Goal: Entertainment & Leisure: Consume media (video, audio)

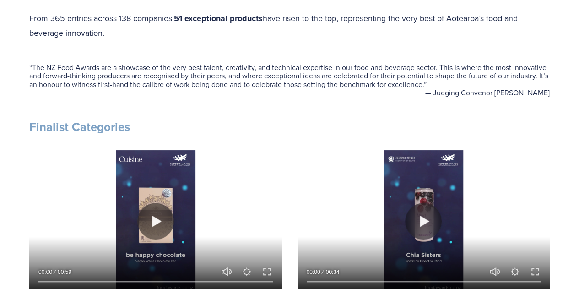
scroll to position [412, 0]
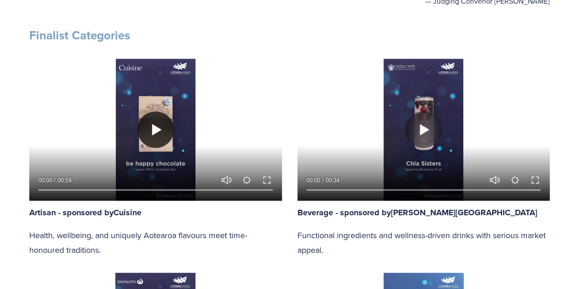
click at [151, 125] on button "Play" at bounding box center [155, 129] width 37 height 37
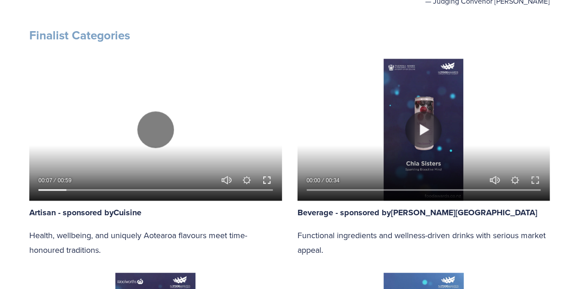
click at [272, 181] on button "Exit fullscreen Enter fullscreen" at bounding box center [266, 179] width 11 height 11
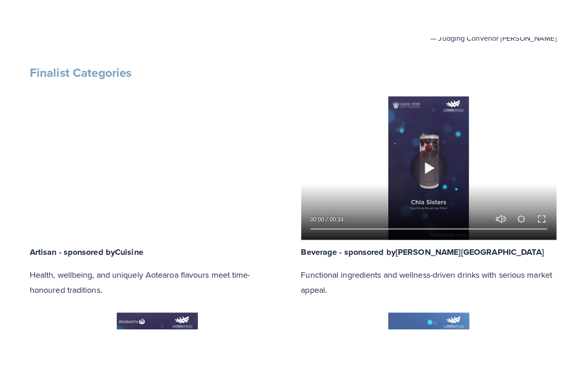
scroll to position [470, 0]
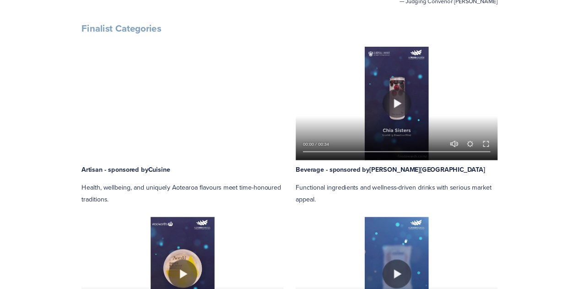
scroll to position [412, 0]
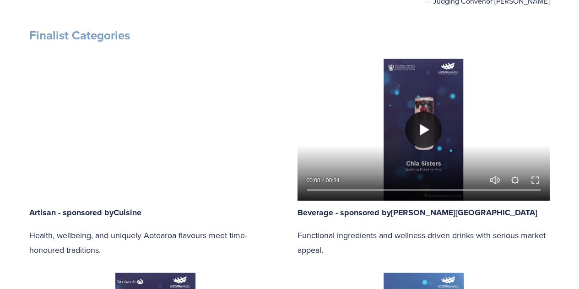
click at [431, 124] on button "Play" at bounding box center [423, 129] width 37 height 37
type input "51.61"
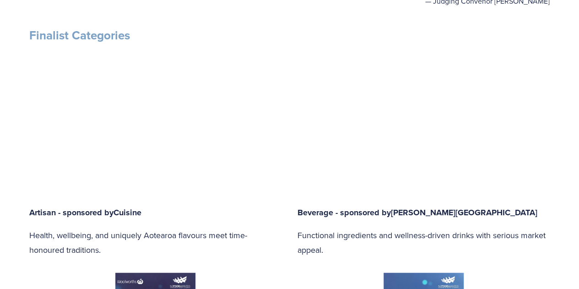
type input "0.42"
type input "52.06"
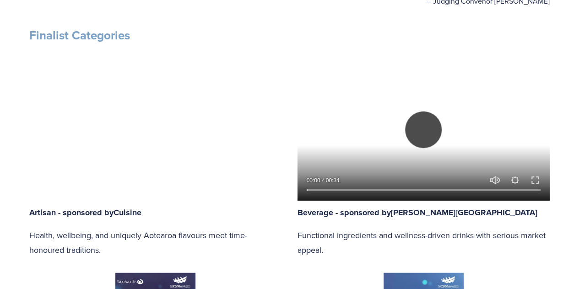
type input "1.19"
type input "52.49"
type input "1.96"
type input "52.94"
type input "2.72"
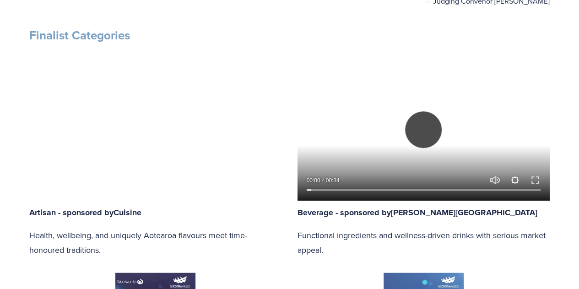
type input "53.39"
type input "3.49"
type input "53.83"
type input "4.26"
type input "54.27"
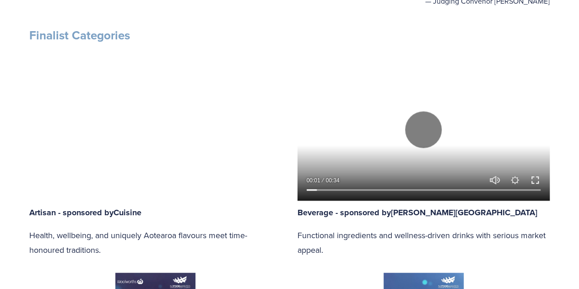
click at [538, 178] on button "Exit fullscreen Enter fullscreen" at bounding box center [535, 179] width 11 height 11
type input "5"
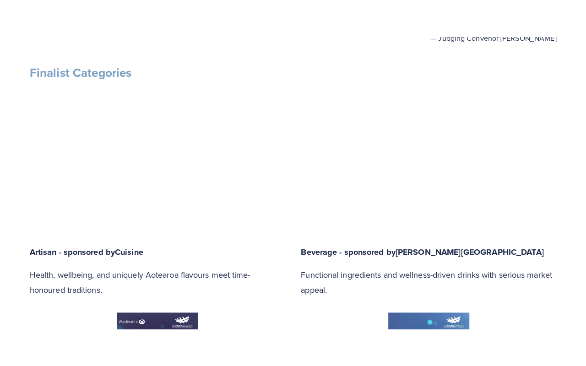
scroll to position [470, 0]
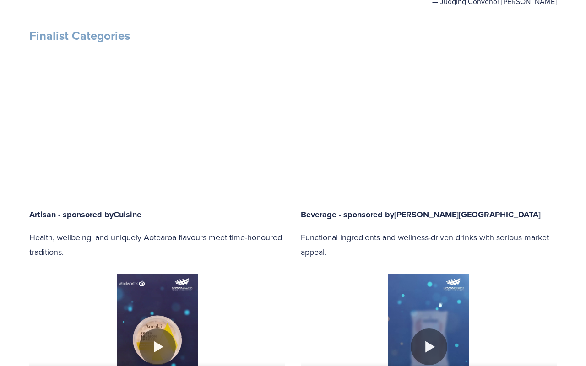
type input "54.72"
type input "5.79"
type input "55.17"
type input "6.56"
type input "55.61"
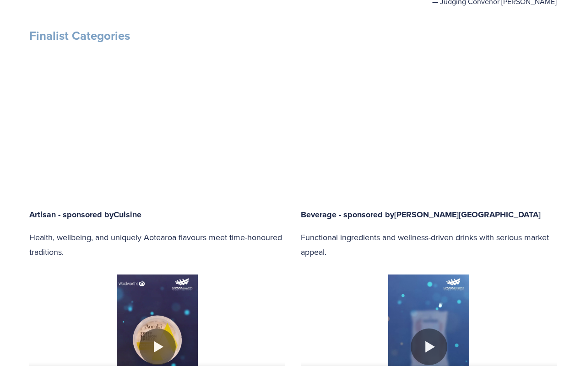
type input "7.33"
type input "56.06"
type input "8.1"
type input "56.51"
type input "8.87"
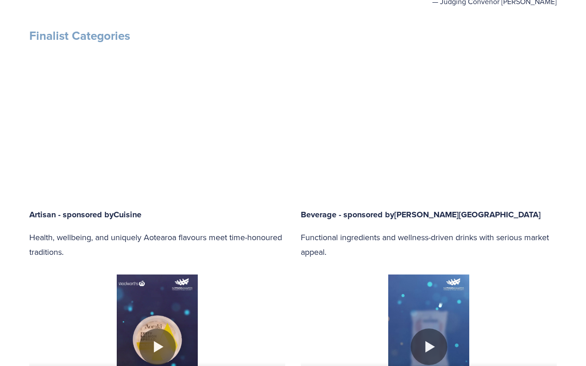
type input "56.95"
type input "9.63"
type input "57.4"
type input "10.37"
type input "57.85"
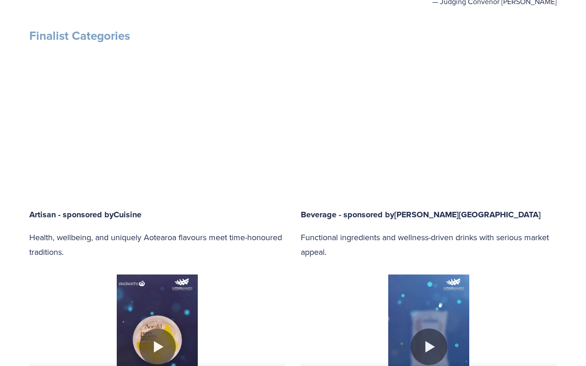
type input "11.13"
type input "58.29"
type input "11.9"
type input "58.73"
type input "12.67"
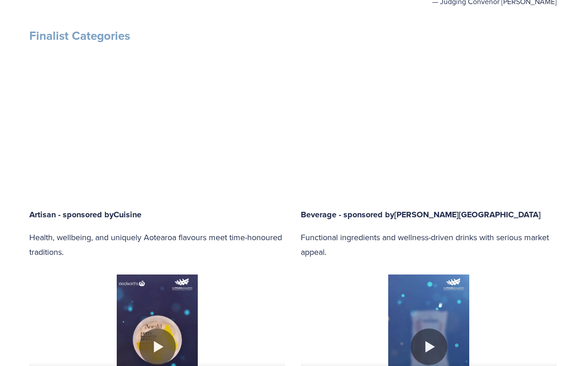
type input "59.18"
type input "13.44"
type input "59.64"
type input "14.21"
type input "60.07"
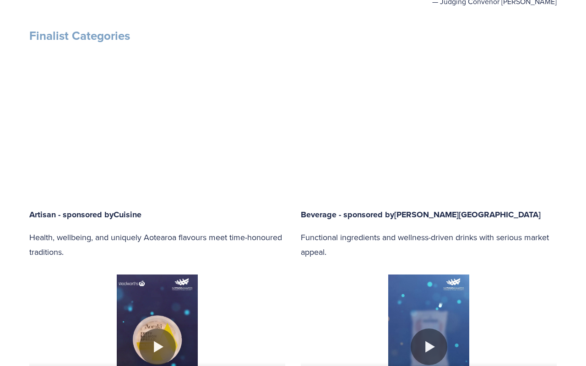
type input "14.96"
type input "60.53"
type input "15.74"
type input "60.98"
type input "16.51"
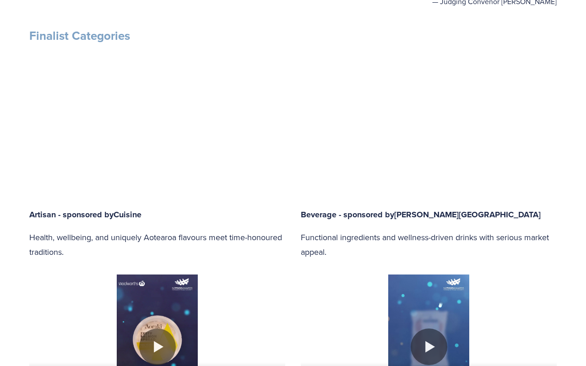
type input "61.4"
type input "17.29"
type input "61.85"
type input "18.05"
type input "62.3"
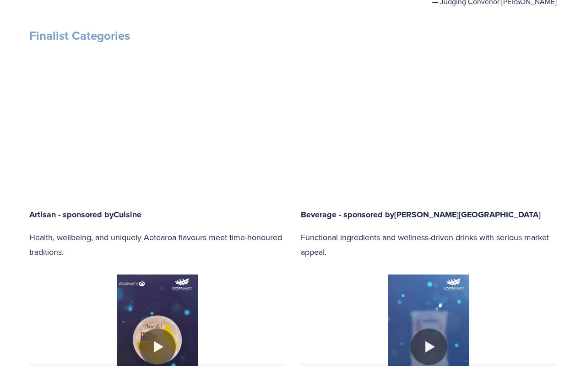
type input "18.79"
type input "62.74"
type input "19.59"
type input "63.19"
type input "20.36"
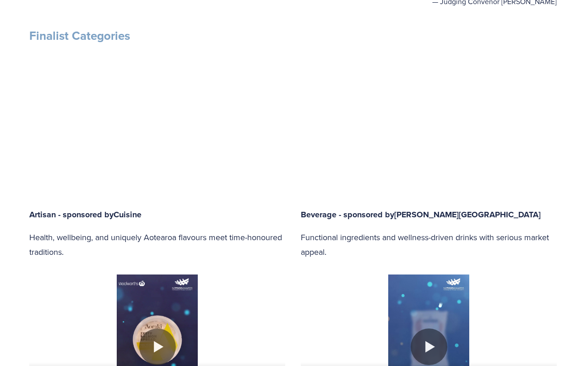
type input "63.64"
type input "21.09"
type input "64.08"
type input "21.86"
type input "64.53"
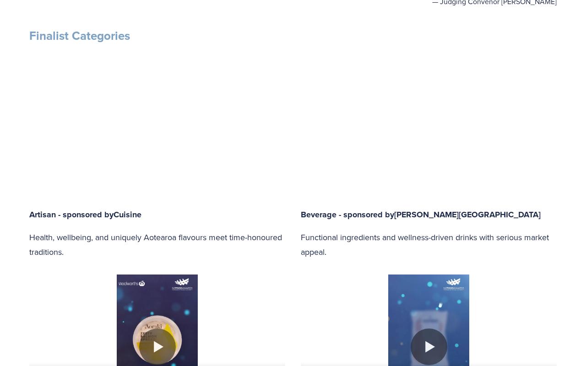
type input "22.62"
type input "64.97"
type input "23.38"
type input "65.42"
type input "24.15"
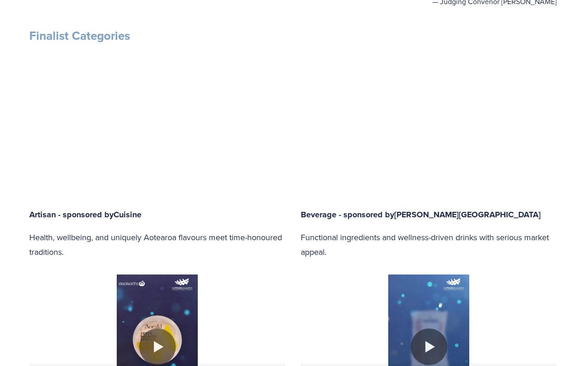
type input "65.87"
type input "24.92"
type input "66.3"
type input "25.68"
type input "66.77"
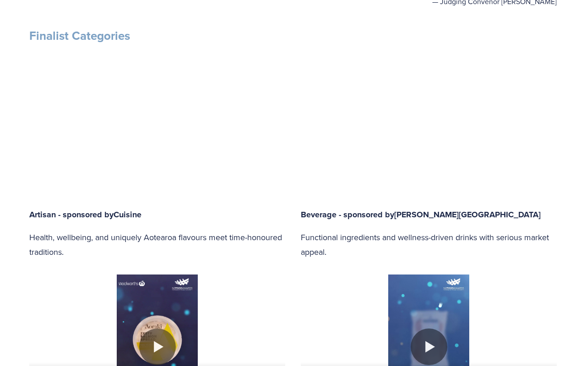
type input "26.46"
type input "67.21"
type input "27.23"
type input "67.67"
type input "28"
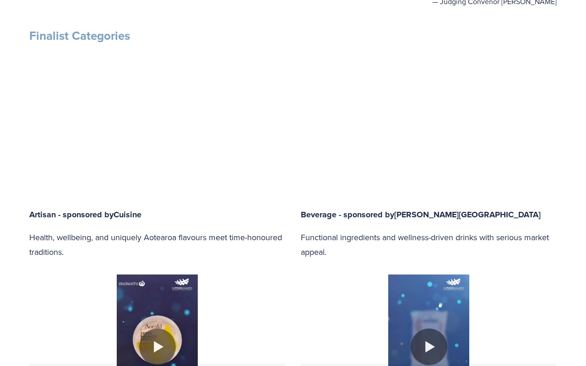
type input "68.09"
type input "28.76"
type input "68.53"
type input "29.51"
type input "68.98"
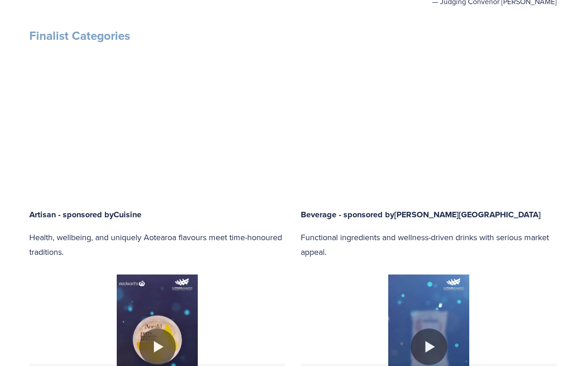
type input "30.28"
type input "69.42"
type input "31.07"
type input "69.87"
type input "31.81"
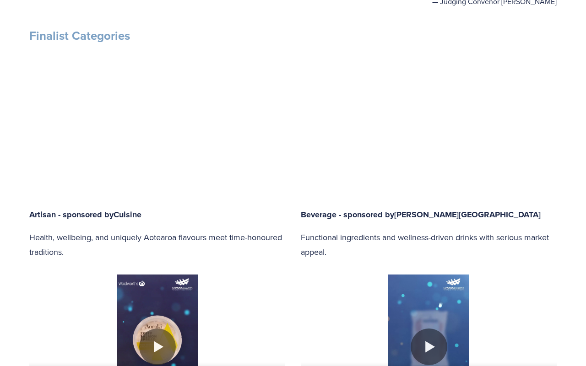
type input "70.31"
type input "32.59"
type input "70.76"
type input "33.34"
type input "71.21"
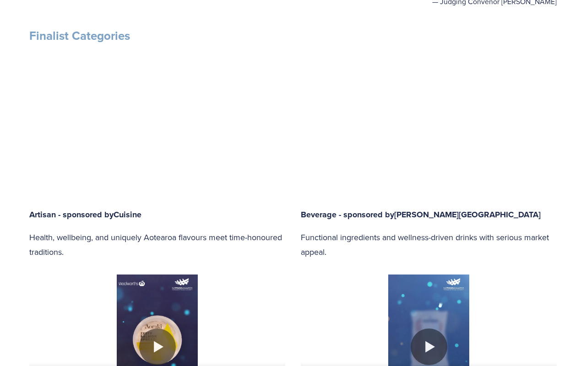
type input "34.11"
type input "71.66"
type input "34.91"
type input "72.11"
type input "35.64"
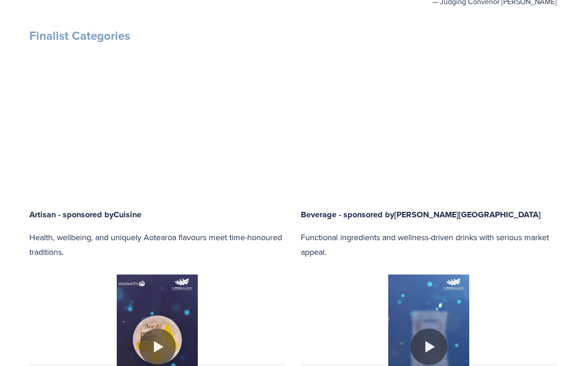
type input "72.55"
type input "36.45"
type input "73"
type input "37.22"
type input "73.44"
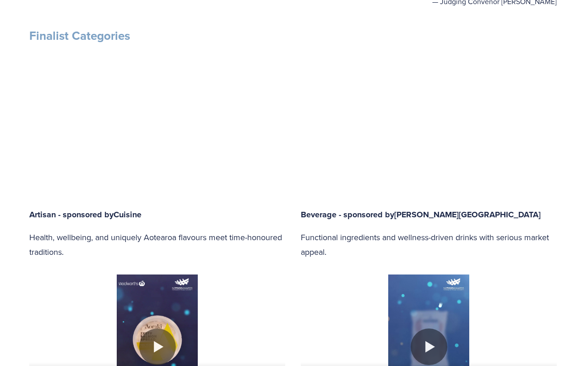
type input "38"
type input "73.89"
type input "38.76"
type input "74.34"
type input "39.53"
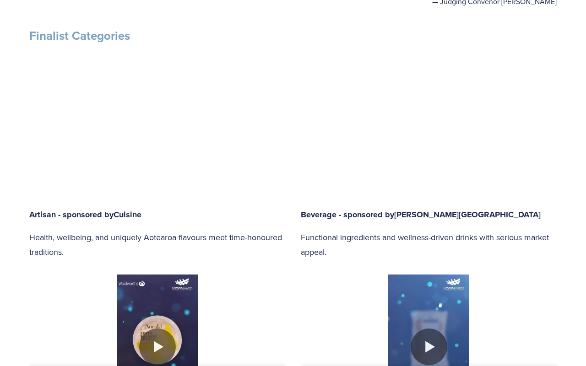
type input "74.79"
type input "40.3"
type input "75.21"
type input "41.07"
type input "75.67"
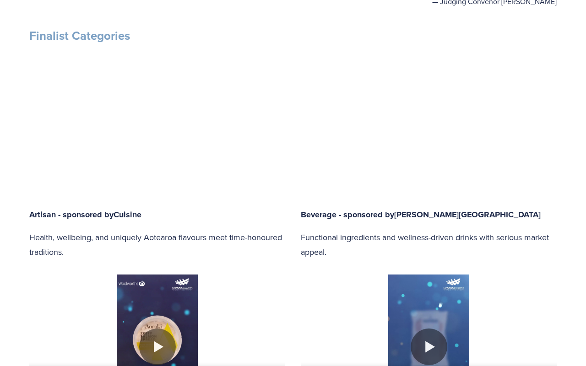
type input "41.81"
type input "76.11"
type input "42.58"
type input "76.55"
type input "43.36"
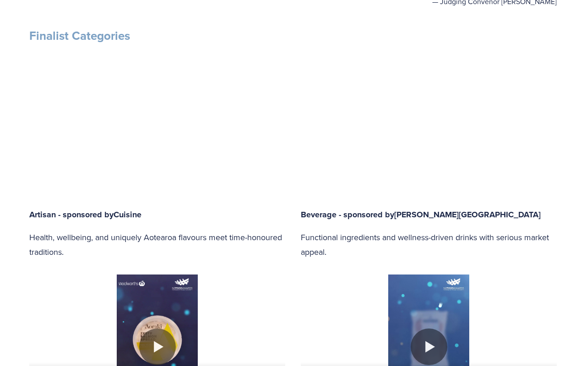
type input "77"
type input "44.12"
type input "77.44"
type input "44.88"
type input "77.89"
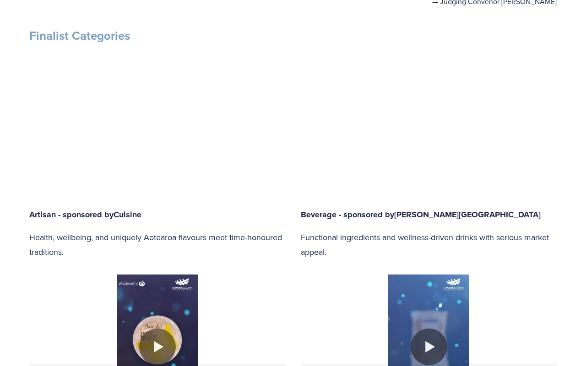
type input "45.68"
type input "78.33"
type input "46.41"
type input "78.78"
type input "47.17"
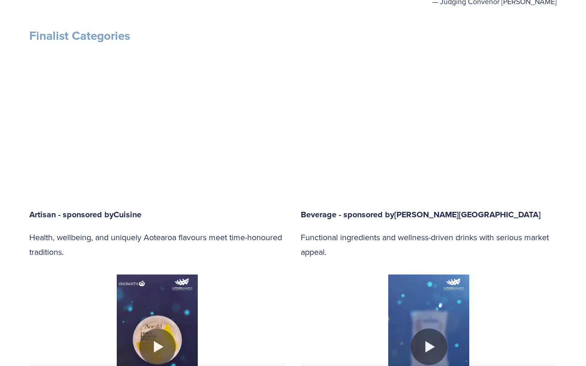
type input "79.23"
type input "47.94"
type input "79.67"
type input "48.72"
type input "80.13"
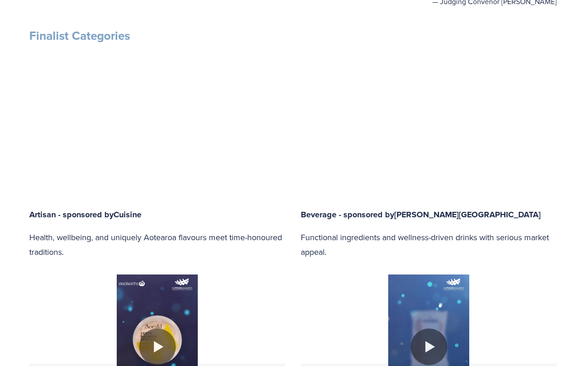
type input "49.48"
type input "80.57"
type input "50.26"
type input "81.02"
type input "51.02"
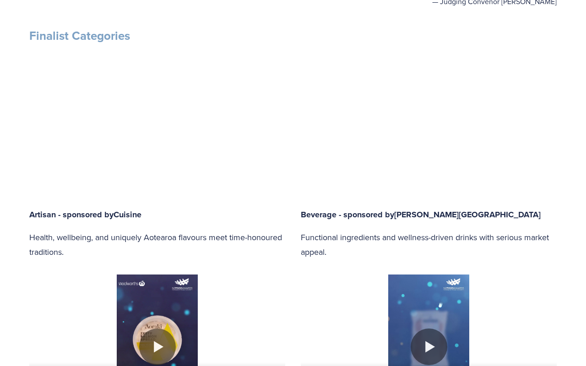
type input "81.47"
type input "51.78"
type input "81.92"
type input "52.55"
type input "82.37"
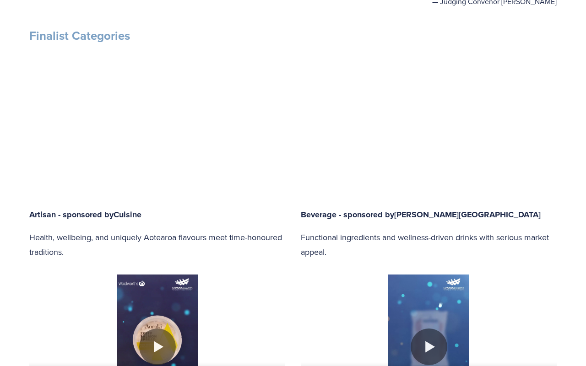
type input "53.33"
type input "82.79"
type input "54.09"
type input "83.23"
type input "54.84"
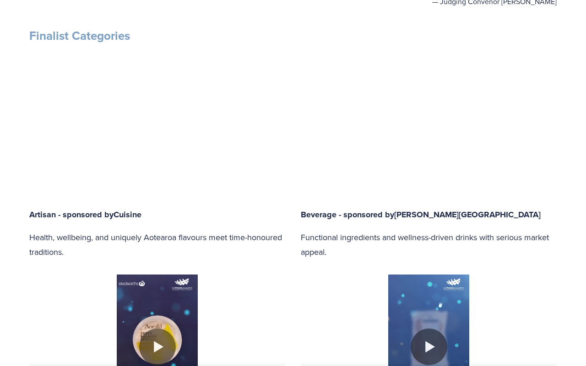
type input "83.68"
type input "55.63"
type input "84.13"
type input "56.39"
type input "84.58"
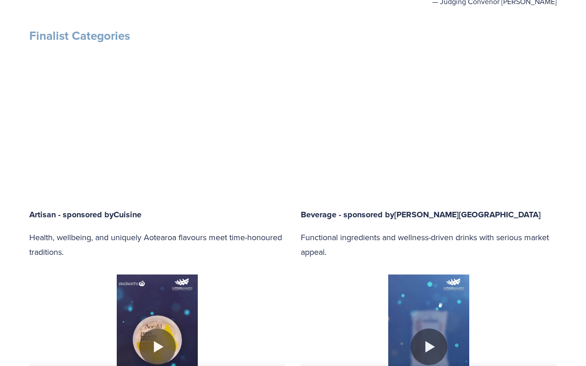
type input "57.13"
type input "85.02"
type input "57.9"
type input "85.46"
type input "58.66"
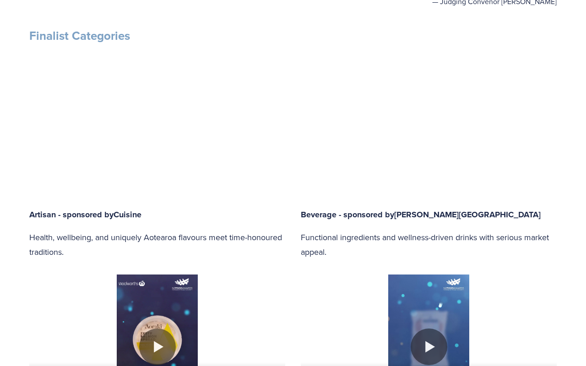
type input "85.92"
type input "59.43"
type input "86.36"
type input "60.2"
type input "86.8"
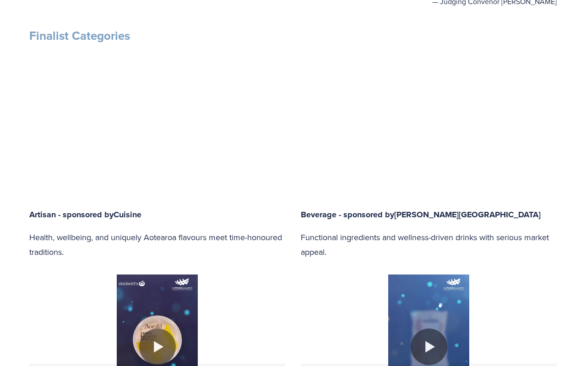
type input "60.96"
type input "87.26"
type input "61.73"
type input "87.69"
type input "62.51"
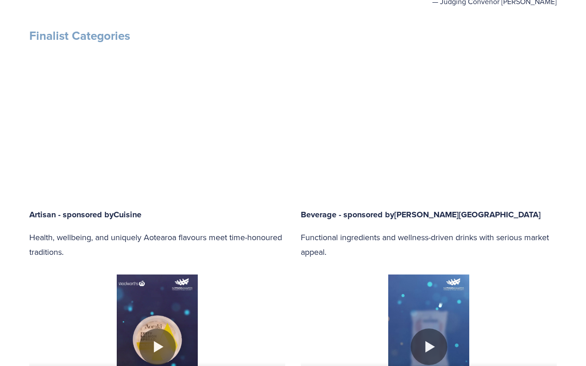
type input "88.14"
type input "63.26"
type input "88.6"
type input "64.04"
type input "89.05"
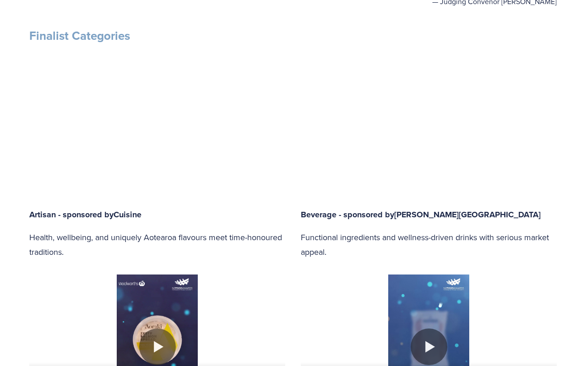
type input "64.81"
type input "89.48"
type input "65.56"
type input "89.92"
type input "66.35"
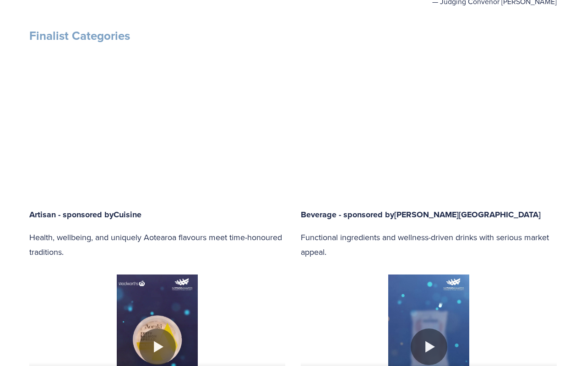
type input "90.36"
type input "67.12"
type input "90.81"
type input "67.86"
type input "91.25"
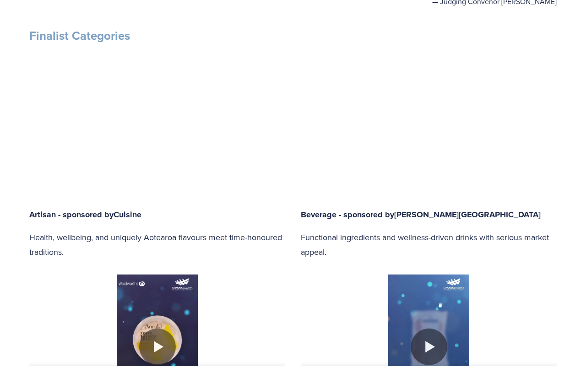
type input "68.63"
type input "91.7"
type input "69.38"
type input "92.15"
type input "70.15"
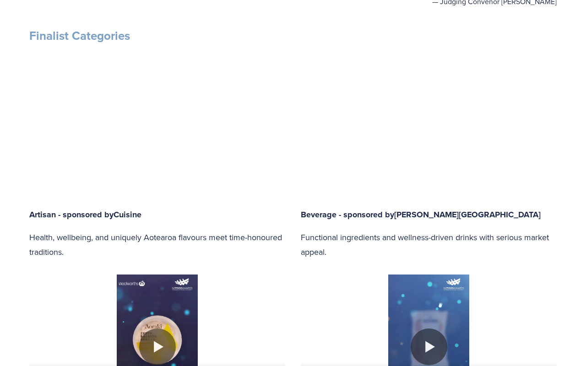
type input "92.59"
type input "70.92"
type input "93.06"
type input "71.68"
type input "93.49"
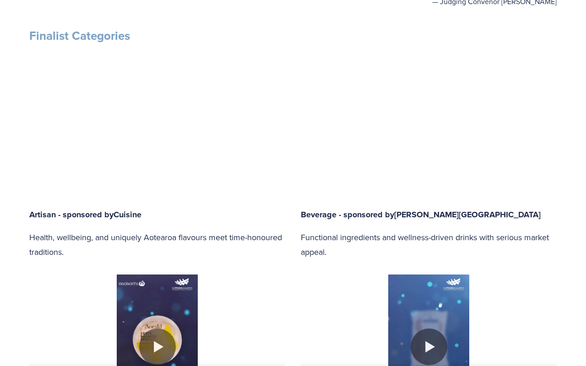
type input "72.45"
type input "93.94"
type input "73.22"
type input "94.38"
type input "73.99"
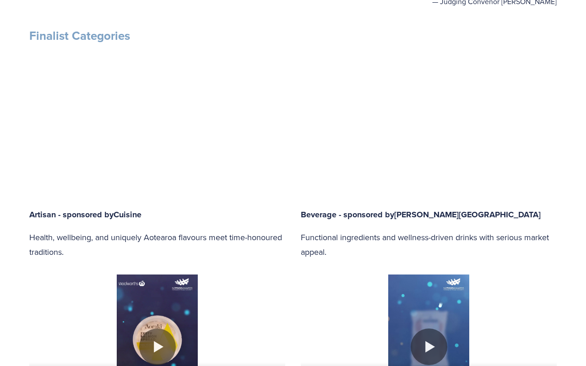
type input "94.82"
type input "74.76"
type input "95.26"
type input "75.52"
type input "95.71"
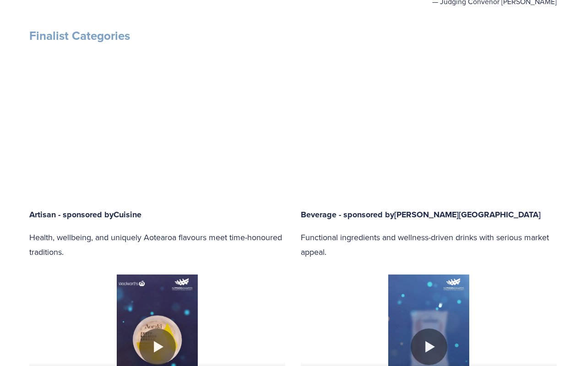
type input "76.28"
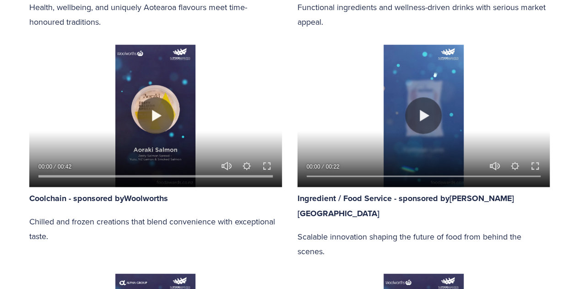
scroll to position [641, 0]
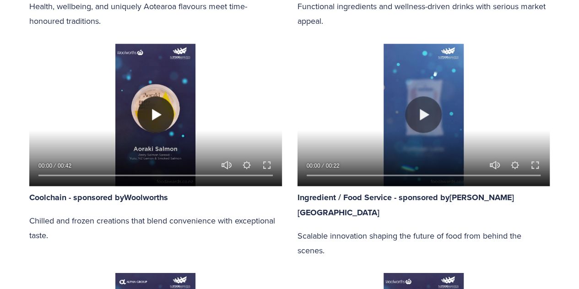
click at [172, 119] on button "Play" at bounding box center [155, 114] width 37 height 37
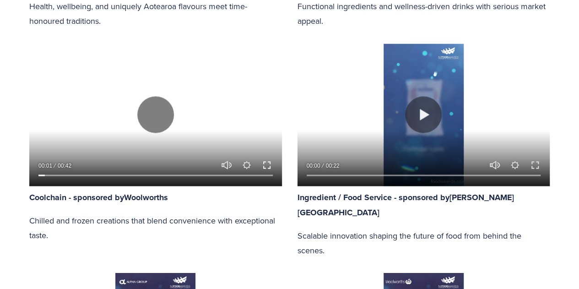
click at [268, 165] on button "Exit fullscreen Enter fullscreen" at bounding box center [266, 164] width 11 height 11
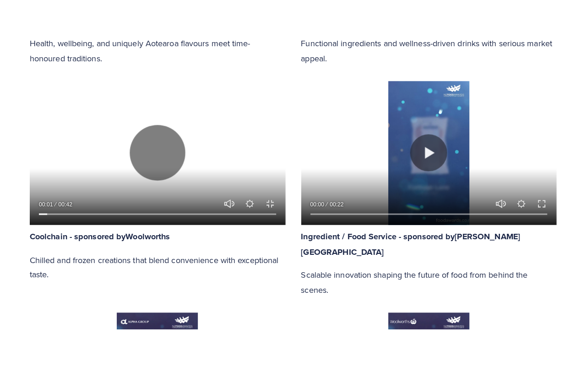
scroll to position [701, 0]
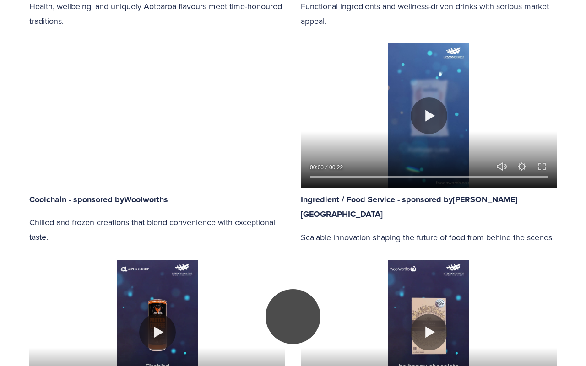
click at [278, 288] on button "Play" at bounding box center [293, 316] width 55 height 55
click at [495, 142] on div at bounding box center [293, 317] width 586 height 1486
drag, startPoint x: 329, startPoint y: 353, endPoint x: 323, endPoint y: 353, distance: 6.0
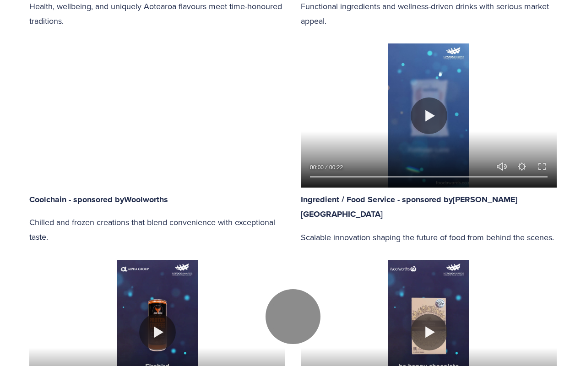
drag, startPoint x: 321, startPoint y: 353, endPoint x: 285, endPoint y: 359, distance: 37.0
click at [286, 288] on button "Play" at bounding box center [293, 316] width 55 height 55
click at [299, 288] on button "Play" at bounding box center [293, 316] width 55 height 55
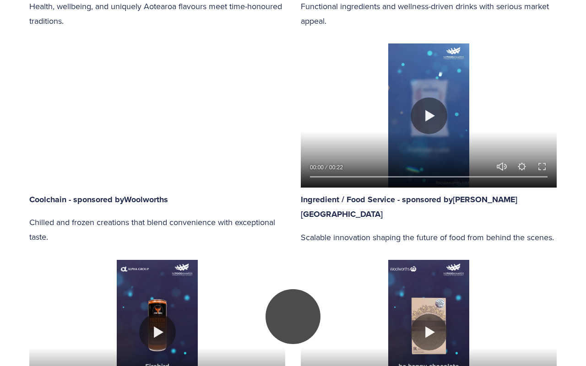
click at [288, 288] on button "Play" at bounding box center [293, 316] width 55 height 55
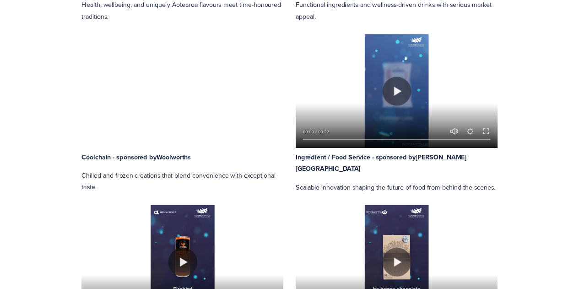
scroll to position [641, 0]
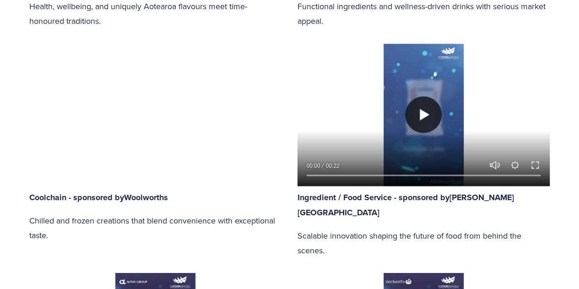
click at [422, 113] on button "Play" at bounding box center [423, 114] width 37 height 37
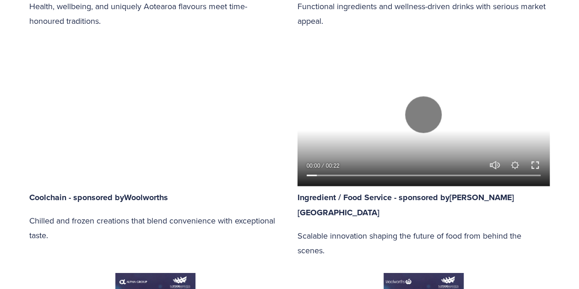
click at [536, 161] on button "Exit fullscreen Enter fullscreen" at bounding box center [535, 164] width 11 height 11
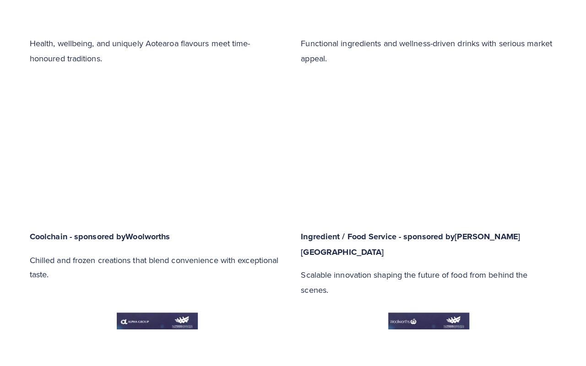
scroll to position [701, 0]
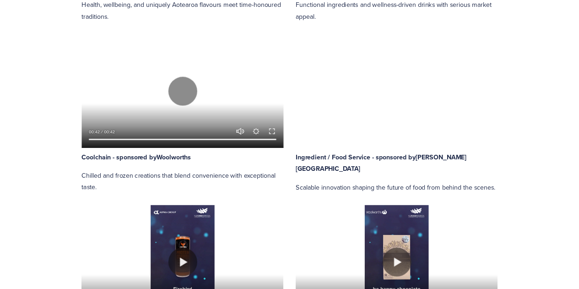
scroll to position [641, 0]
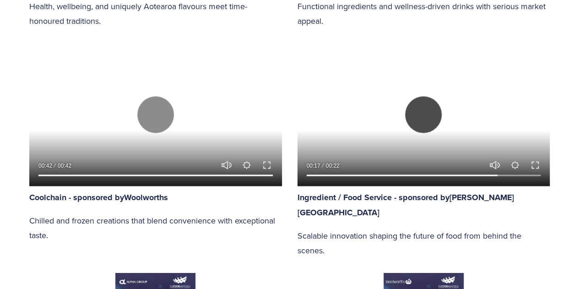
click at [419, 117] on button "Play" at bounding box center [423, 114] width 37 height 37
click at [340, 176] on input "Seek" at bounding box center [424, 175] width 234 height 6
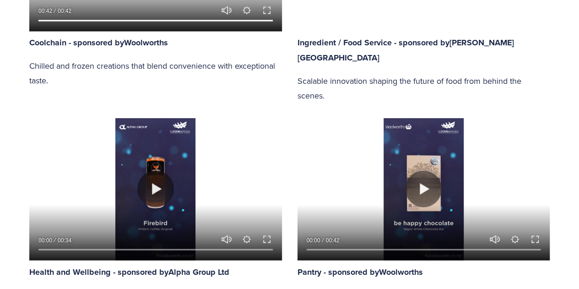
scroll to position [824, 0]
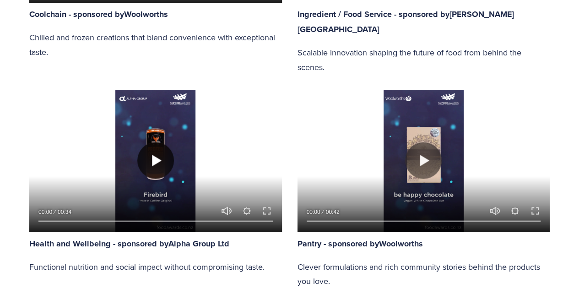
click at [147, 147] on button "Play" at bounding box center [155, 160] width 37 height 37
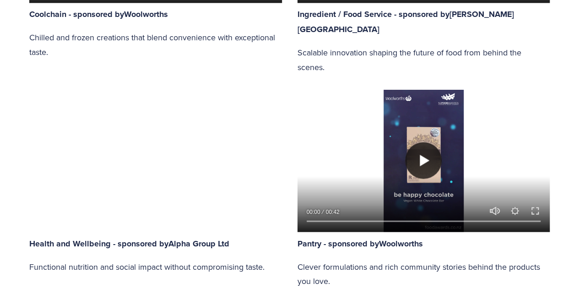
click at [430, 142] on button "Play" at bounding box center [423, 160] width 37 height 37
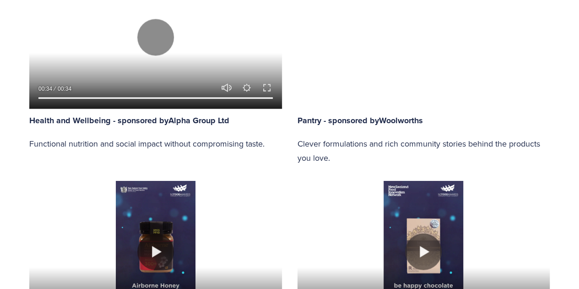
scroll to position [1007, 0]
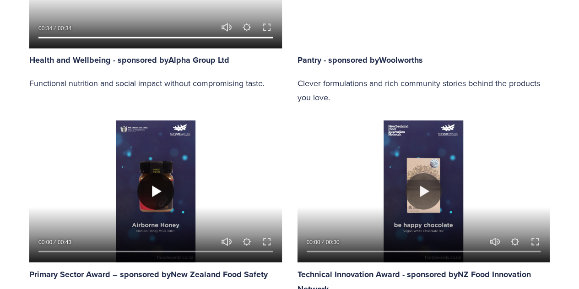
click at [158, 173] on button "Play" at bounding box center [155, 191] width 37 height 37
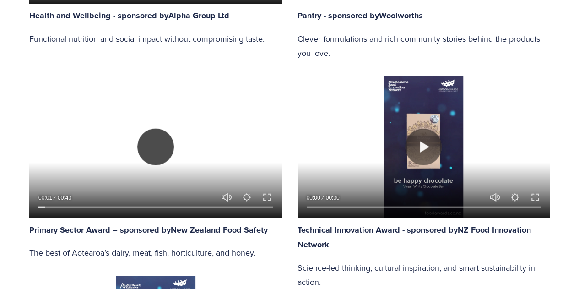
scroll to position [1053, 0]
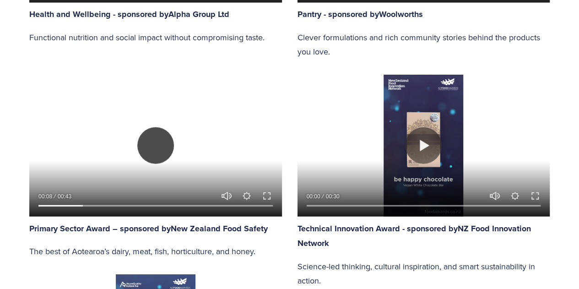
click at [162, 137] on button "Play" at bounding box center [155, 145] width 37 height 37
click at [158, 135] on button "Play" at bounding box center [155, 145] width 37 height 37
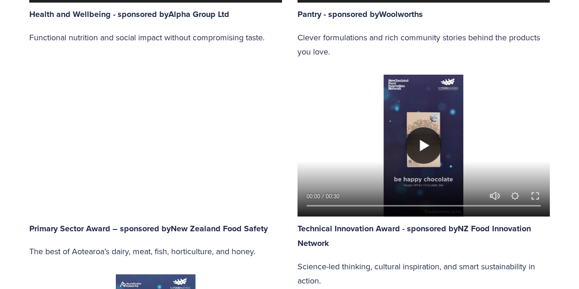
click at [426, 132] on button "Play" at bounding box center [423, 145] width 37 height 37
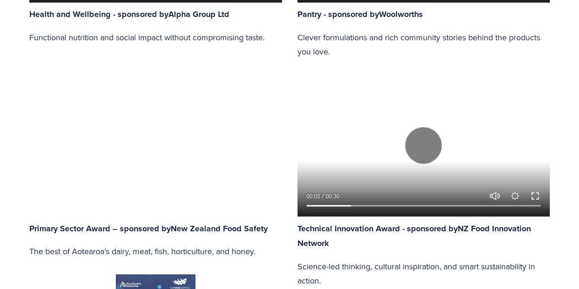
click at [534, 190] on button "Exit fullscreen Enter fullscreen" at bounding box center [535, 195] width 11 height 11
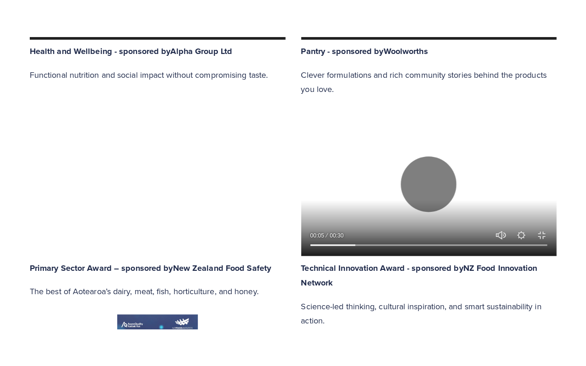
scroll to position [1117, 0]
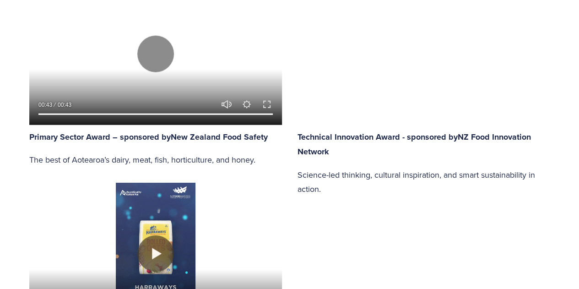
scroll to position [1236, 0]
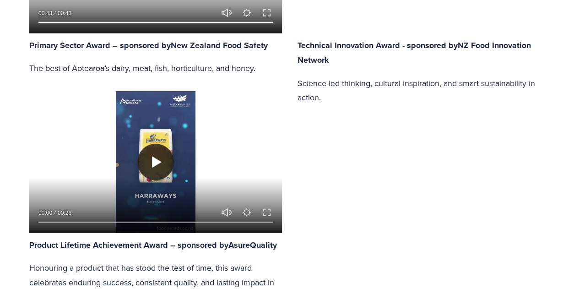
click at [148, 146] on button "Play" at bounding box center [155, 162] width 37 height 37
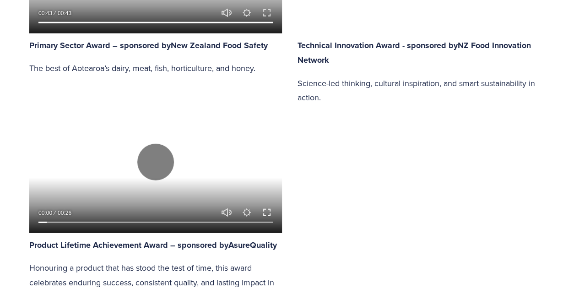
click at [270, 207] on button "Exit fullscreen Enter fullscreen" at bounding box center [266, 212] width 11 height 11
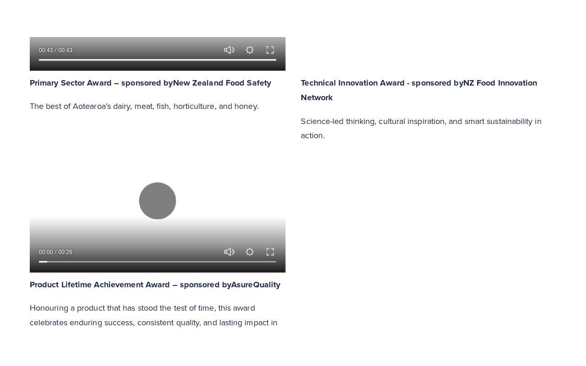
scroll to position [1302, 0]
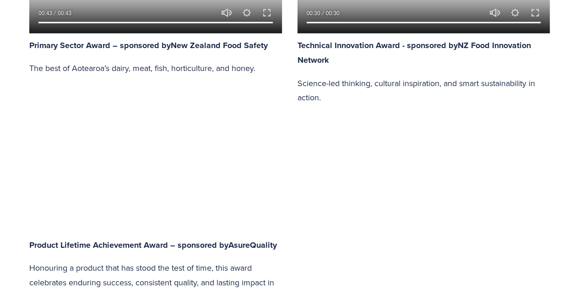
scroll to position [1511, 0]
